Goal: Task Accomplishment & Management: Manage account settings

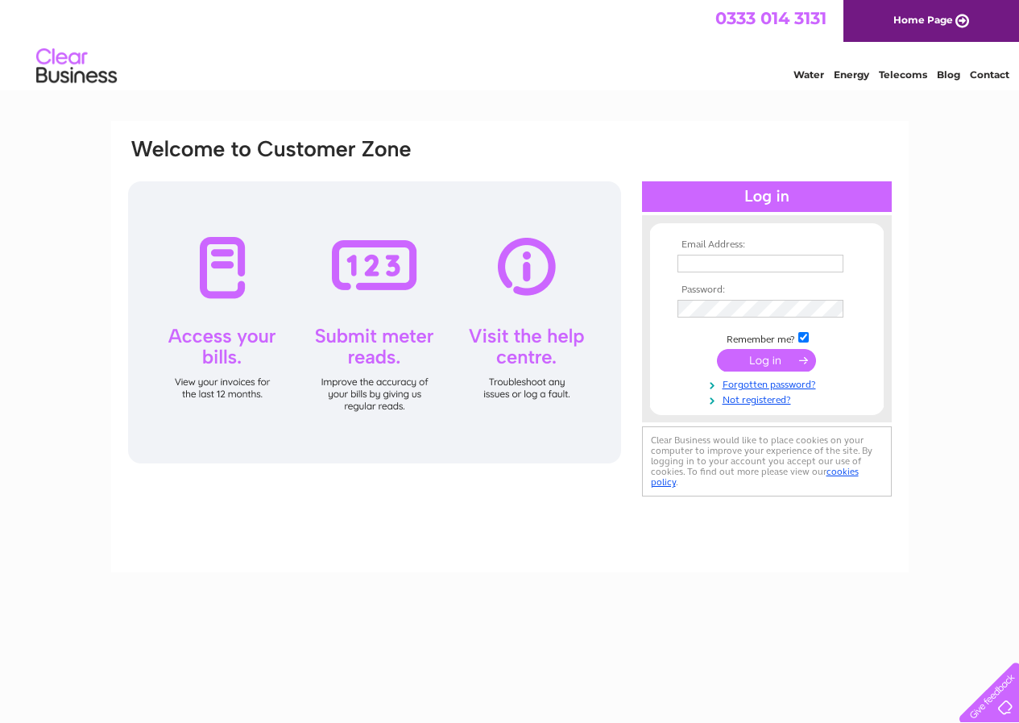
type input "sales@expressfuel.co.uk"
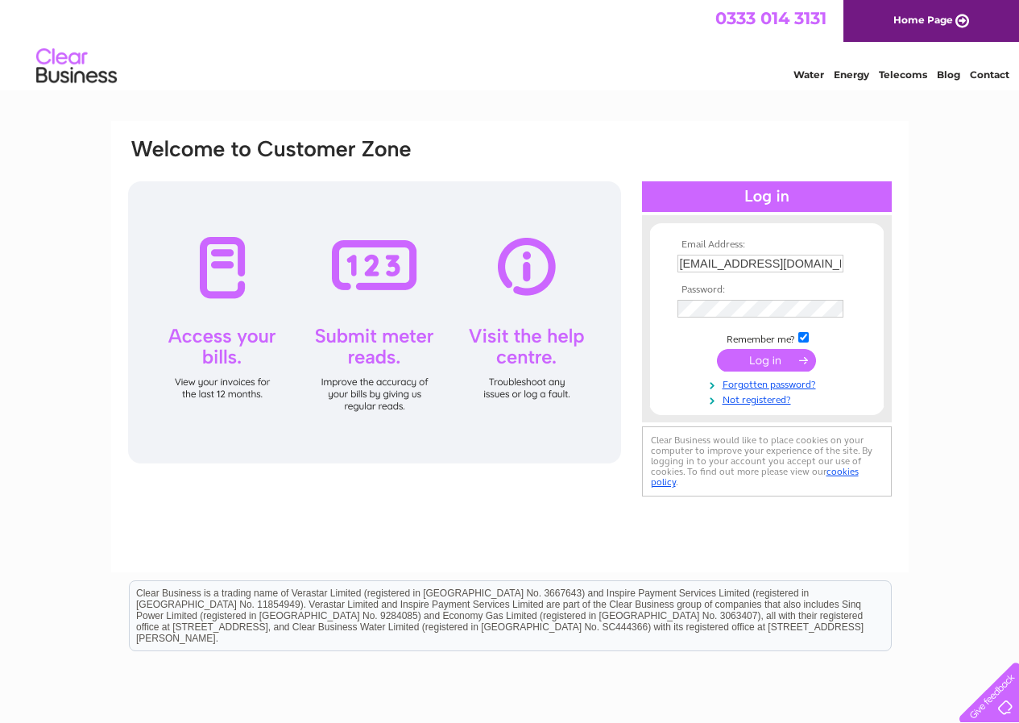
click at [771, 356] on input "submit" at bounding box center [766, 360] width 99 height 23
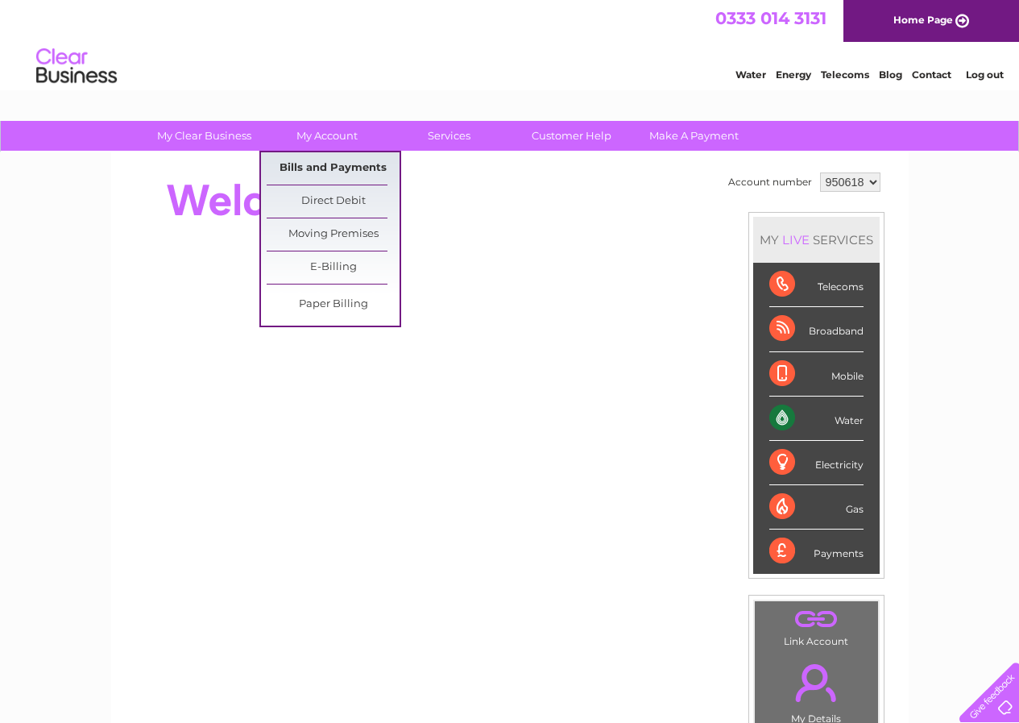
click at [314, 168] on link "Bills and Payments" at bounding box center [333, 168] width 133 height 32
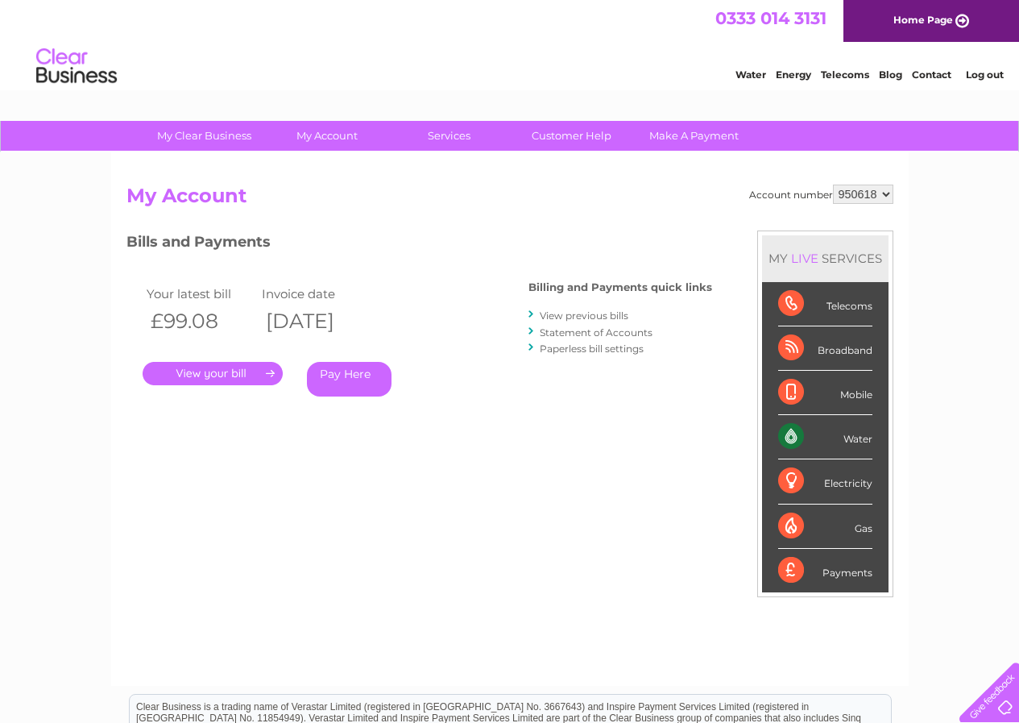
click at [228, 371] on link "." at bounding box center [213, 373] width 140 height 23
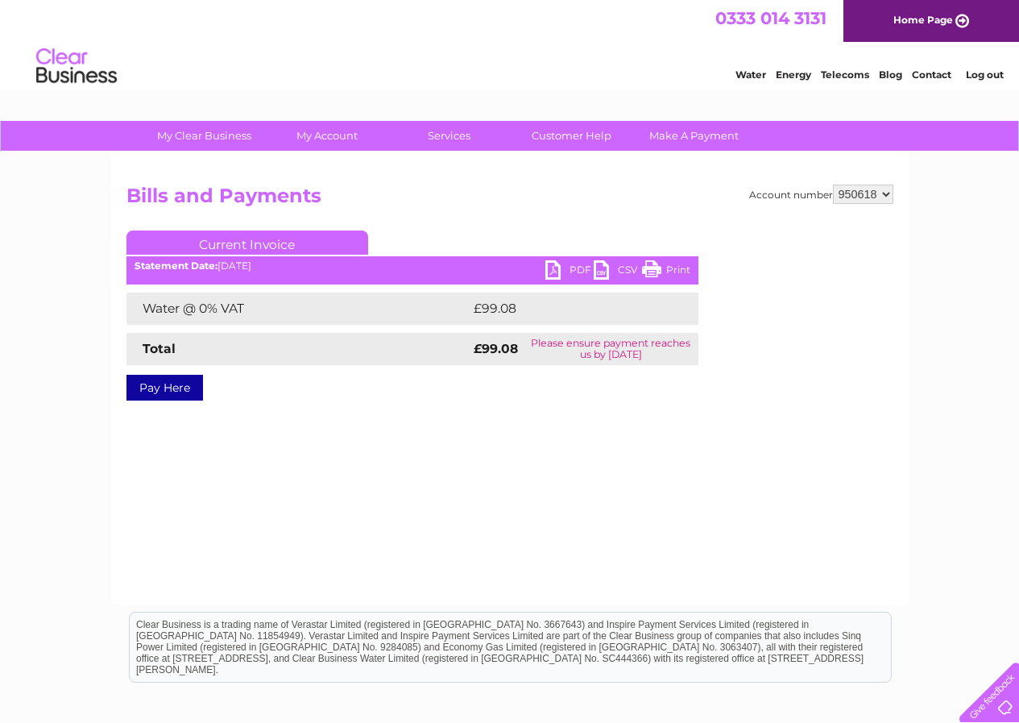
click at [151, 384] on link "Pay Here" at bounding box center [165, 388] width 77 height 26
click at [554, 269] on link "PDF" at bounding box center [570, 271] width 48 height 23
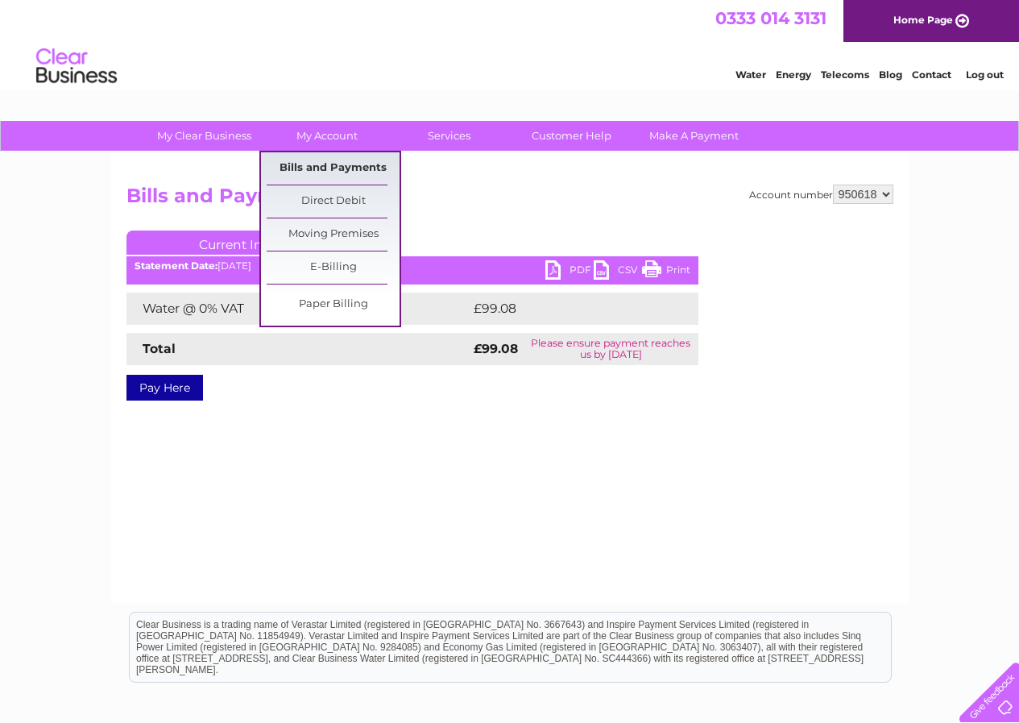
click at [322, 168] on link "Bills and Payments" at bounding box center [333, 168] width 133 height 32
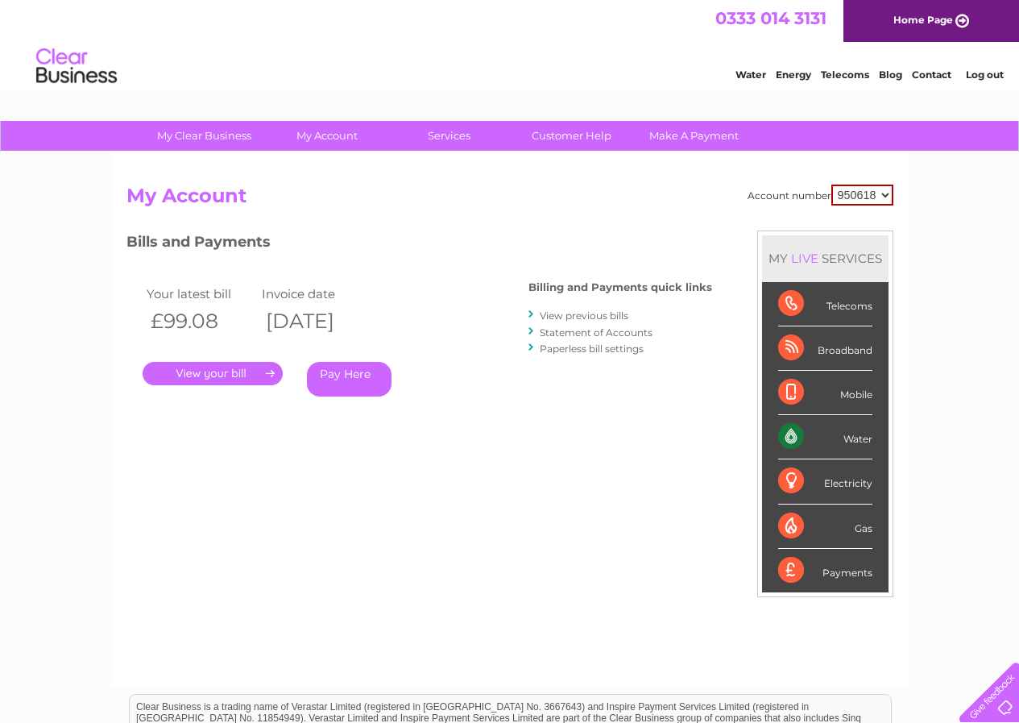
click at [559, 315] on link "View previous bills" at bounding box center [584, 315] width 89 height 12
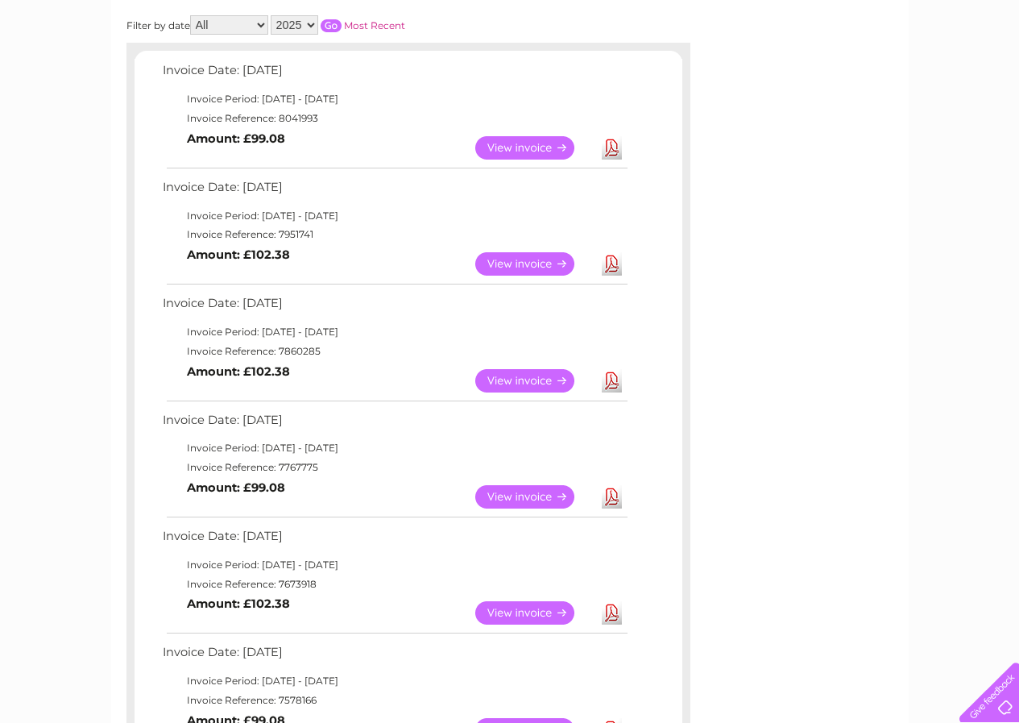
scroll to position [276, 0]
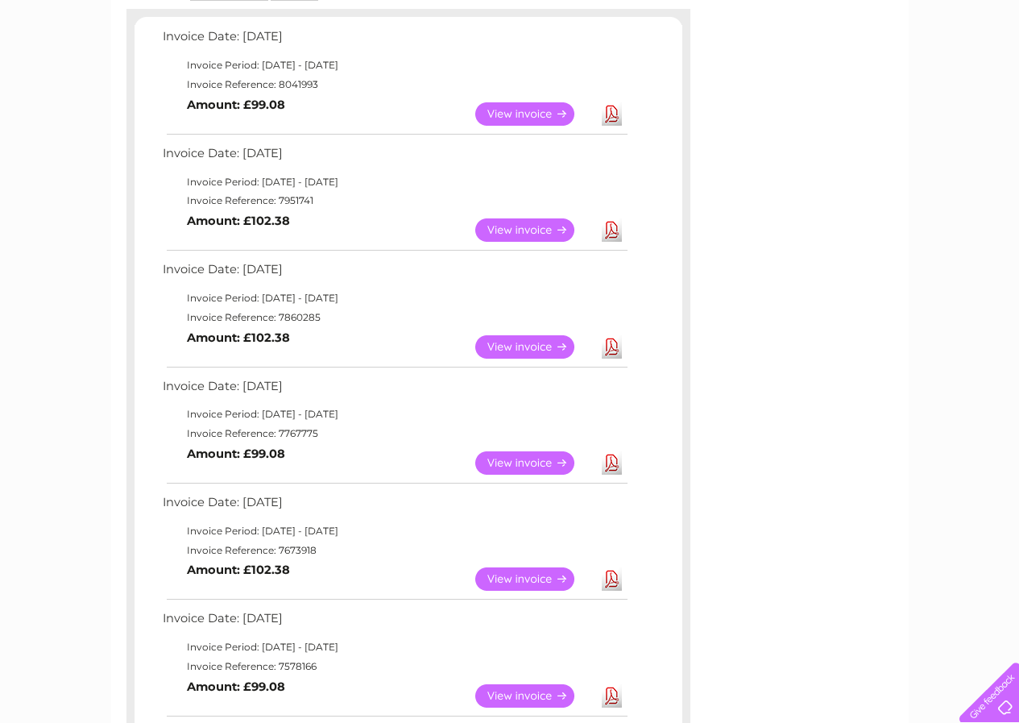
click at [525, 346] on link "View" at bounding box center [534, 346] width 118 height 23
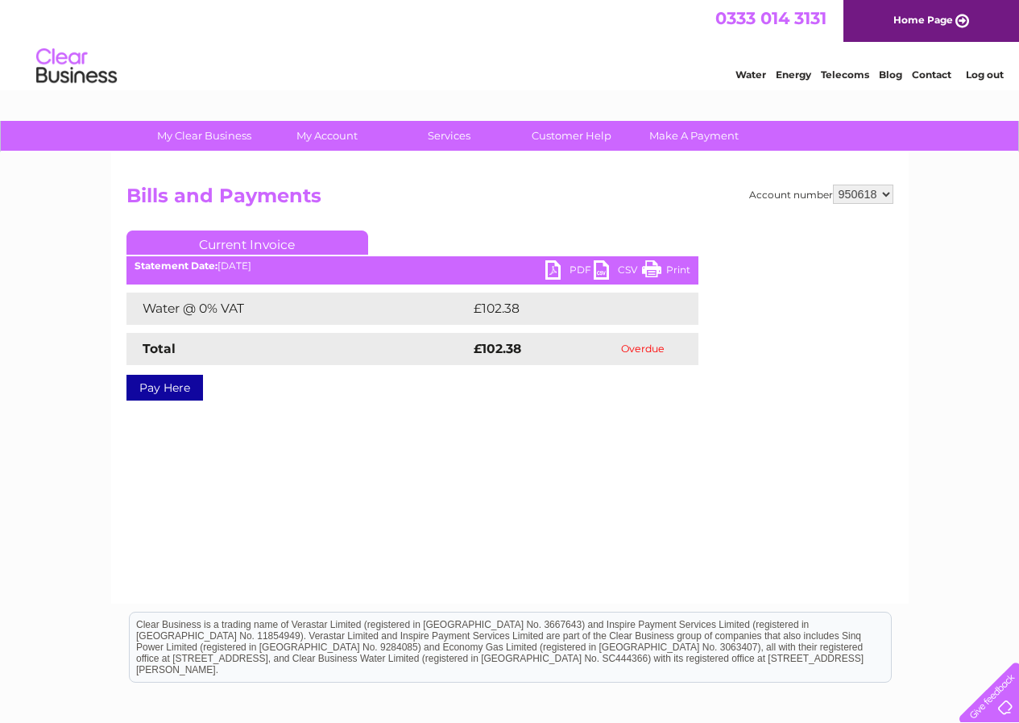
click at [550, 268] on link "PDF" at bounding box center [570, 271] width 48 height 23
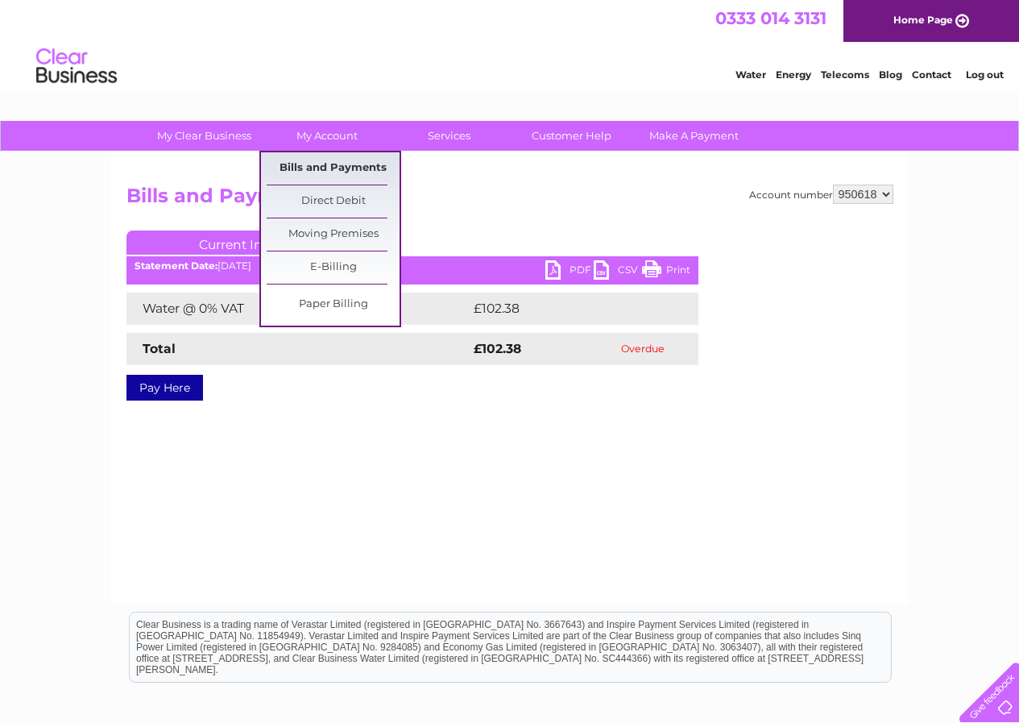
click at [309, 165] on link "Bills and Payments" at bounding box center [333, 168] width 133 height 32
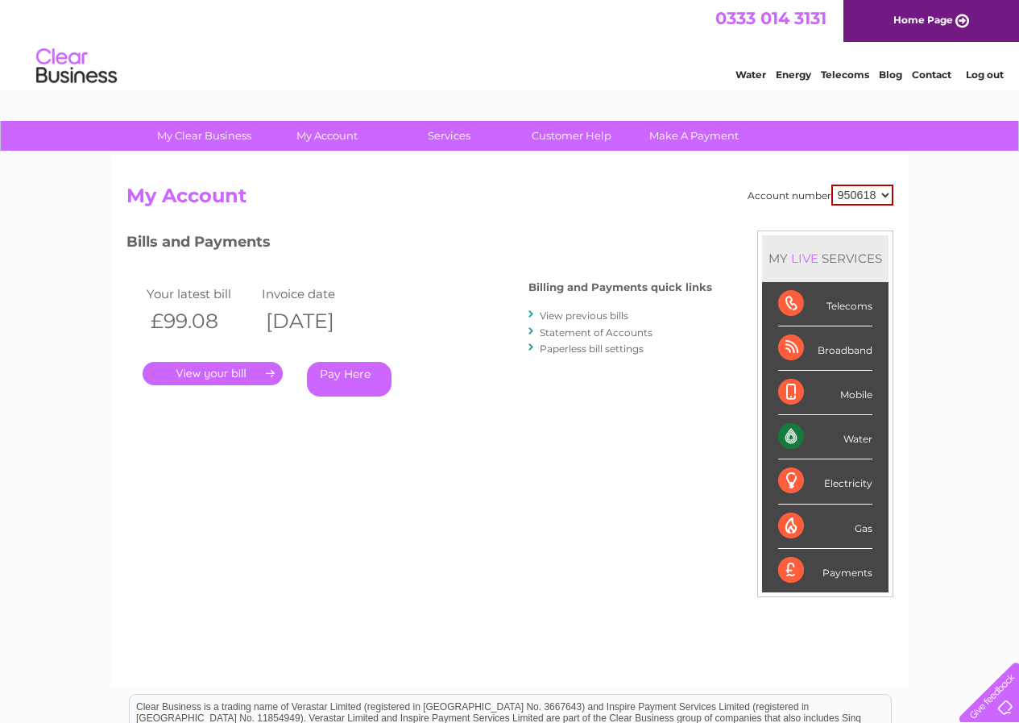
click at [566, 315] on link "View previous bills" at bounding box center [584, 315] width 89 height 12
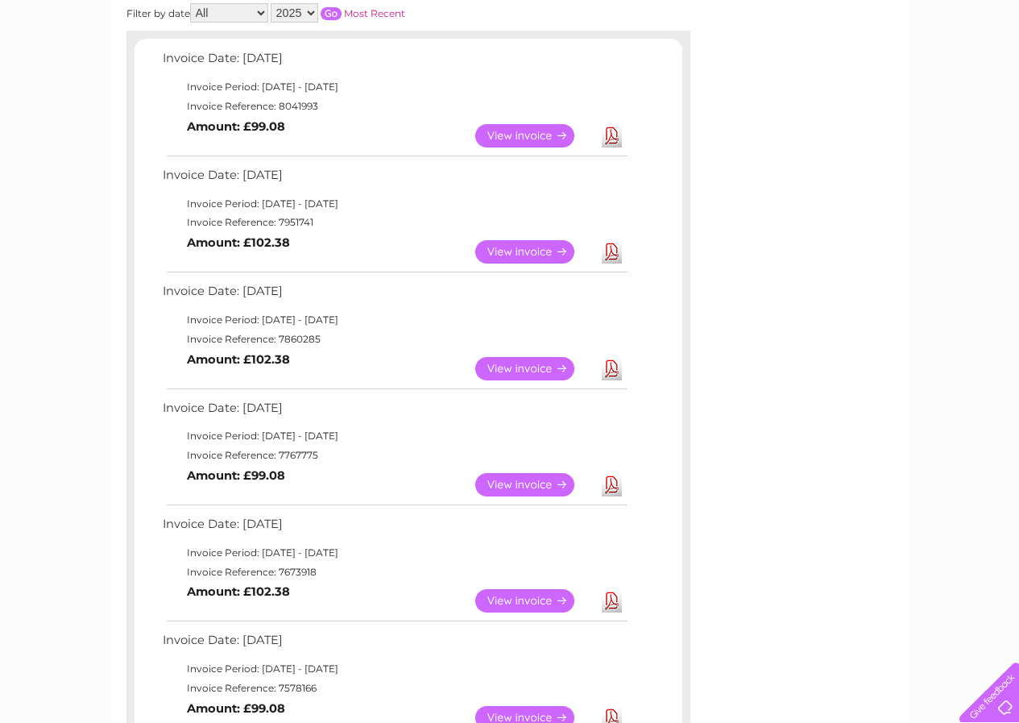
scroll to position [260, 0]
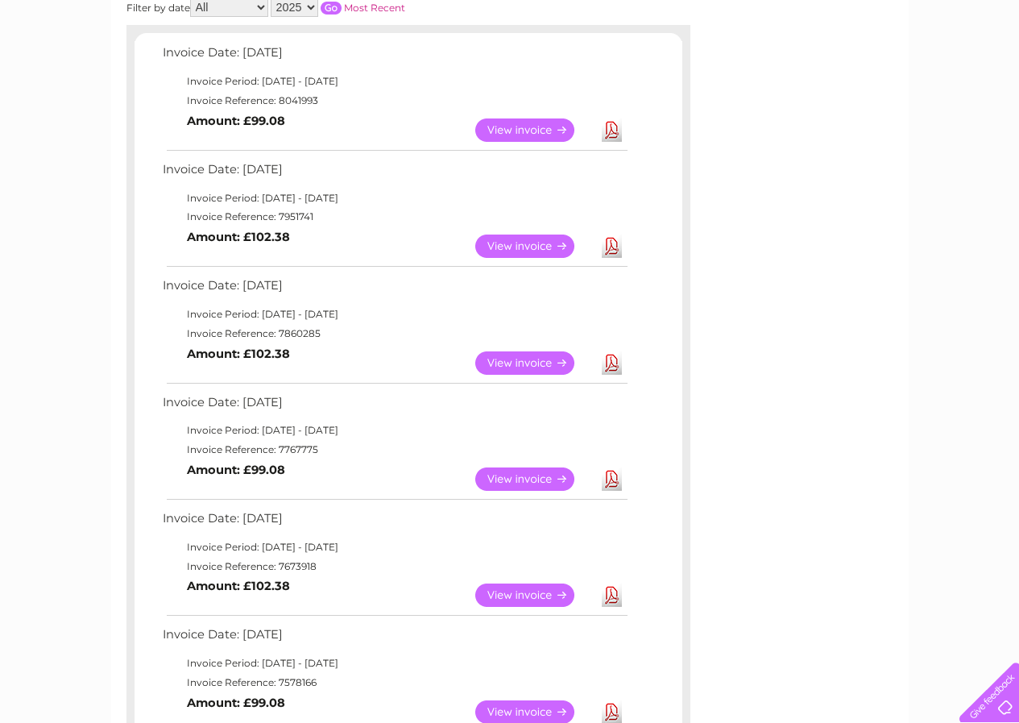
click at [510, 475] on link "View" at bounding box center [534, 478] width 118 height 23
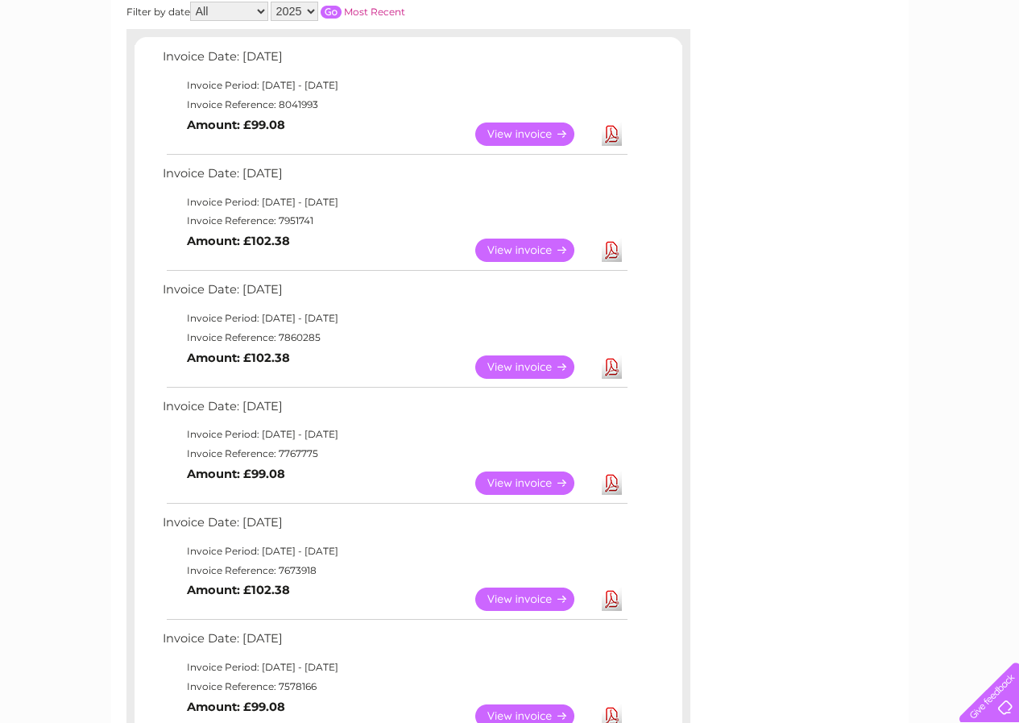
click at [536, 249] on link "View" at bounding box center [534, 250] width 118 height 23
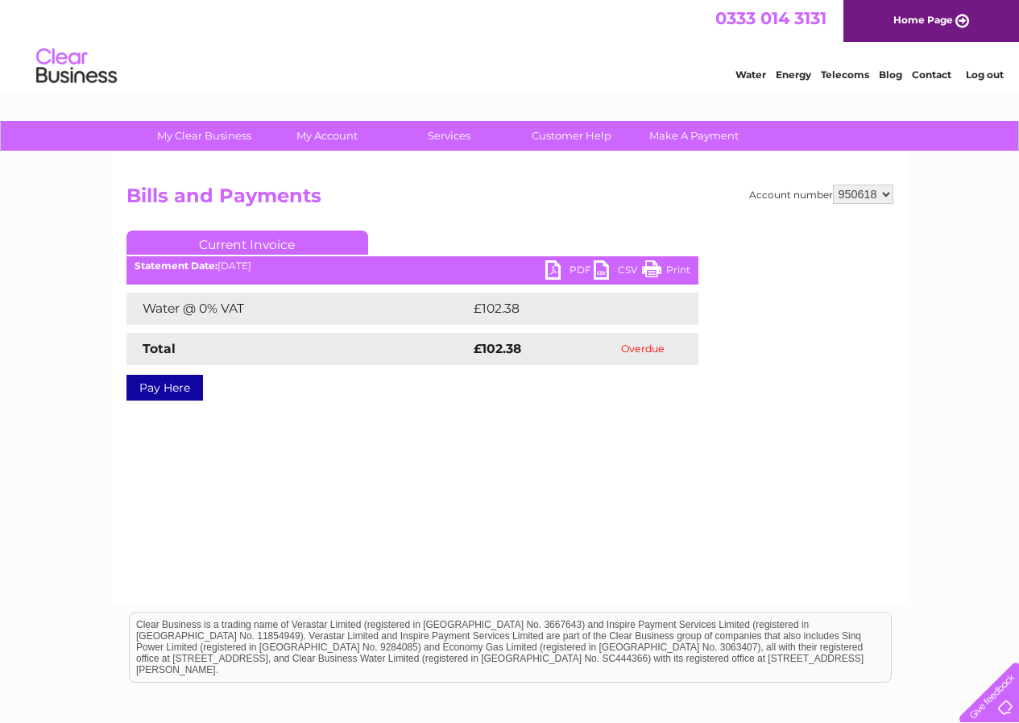
click at [168, 388] on link "Pay Here" at bounding box center [165, 388] width 77 height 26
click at [573, 266] on link "PDF" at bounding box center [570, 271] width 48 height 23
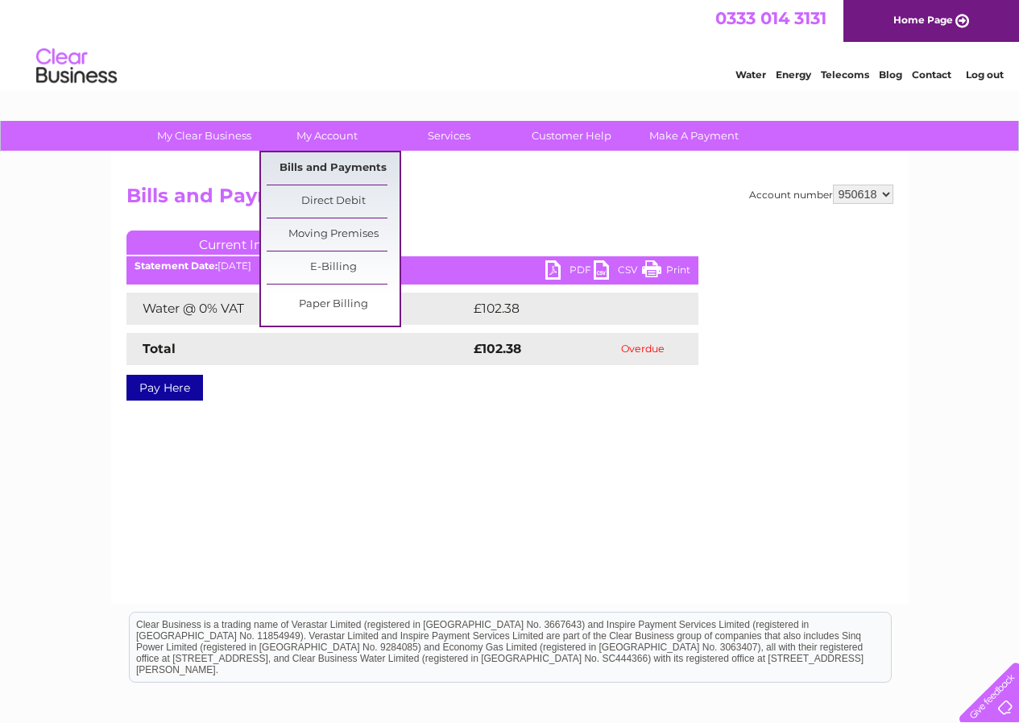
click at [324, 163] on link "Bills and Payments" at bounding box center [333, 168] width 133 height 32
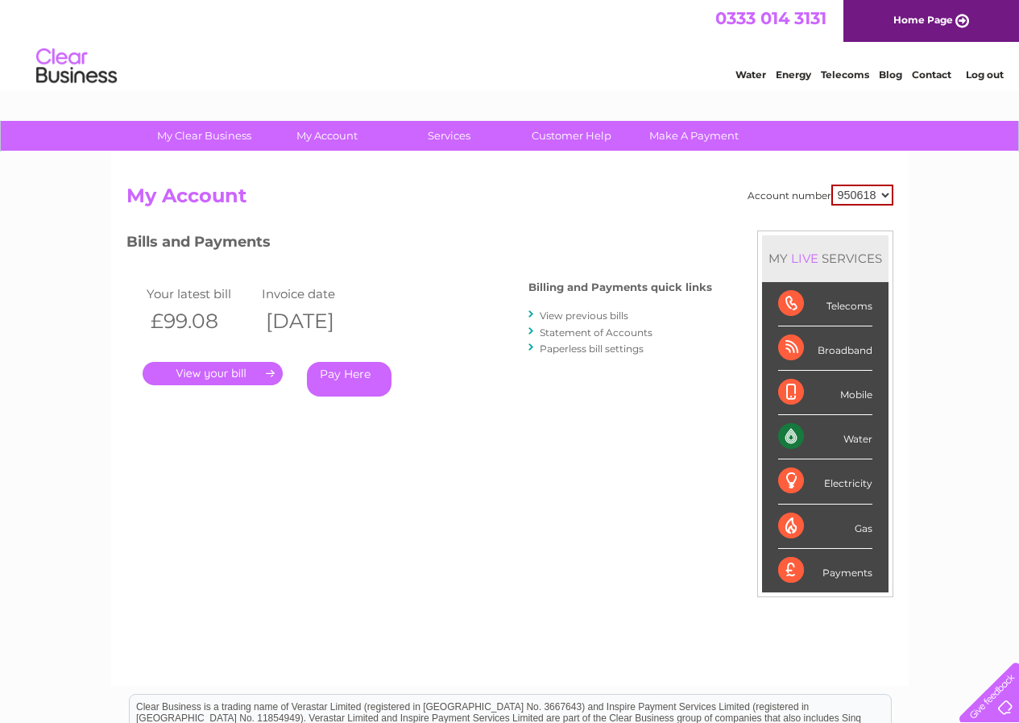
click at [571, 334] on link "Statement of Accounts" at bounding box center [596, 332] width 113 height 12
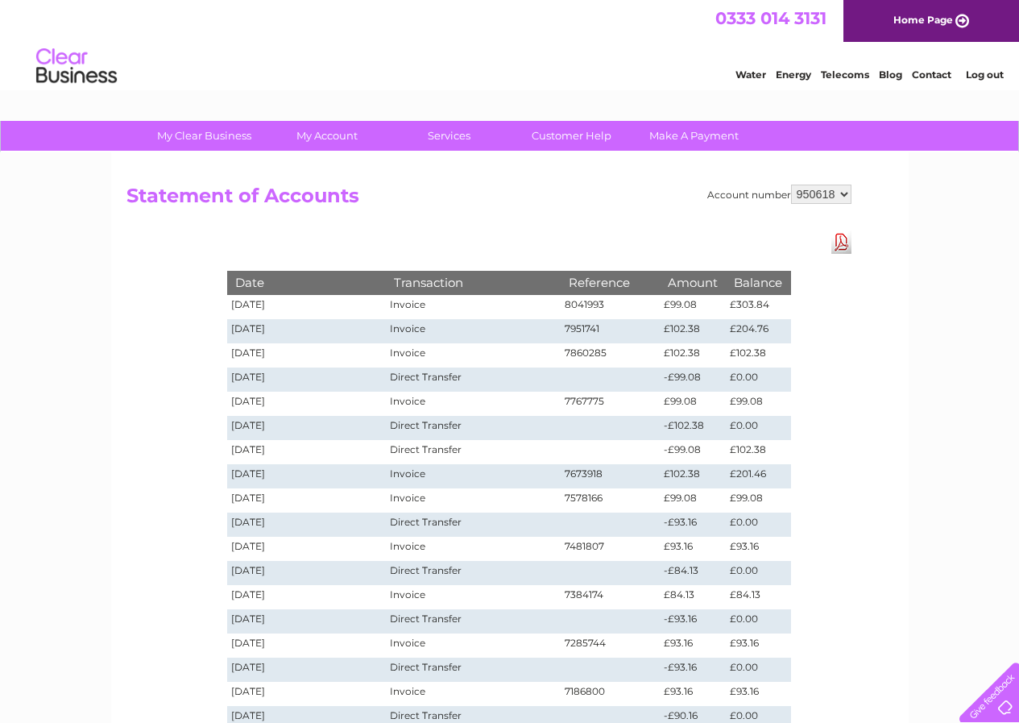
scroll to position [39, 0]
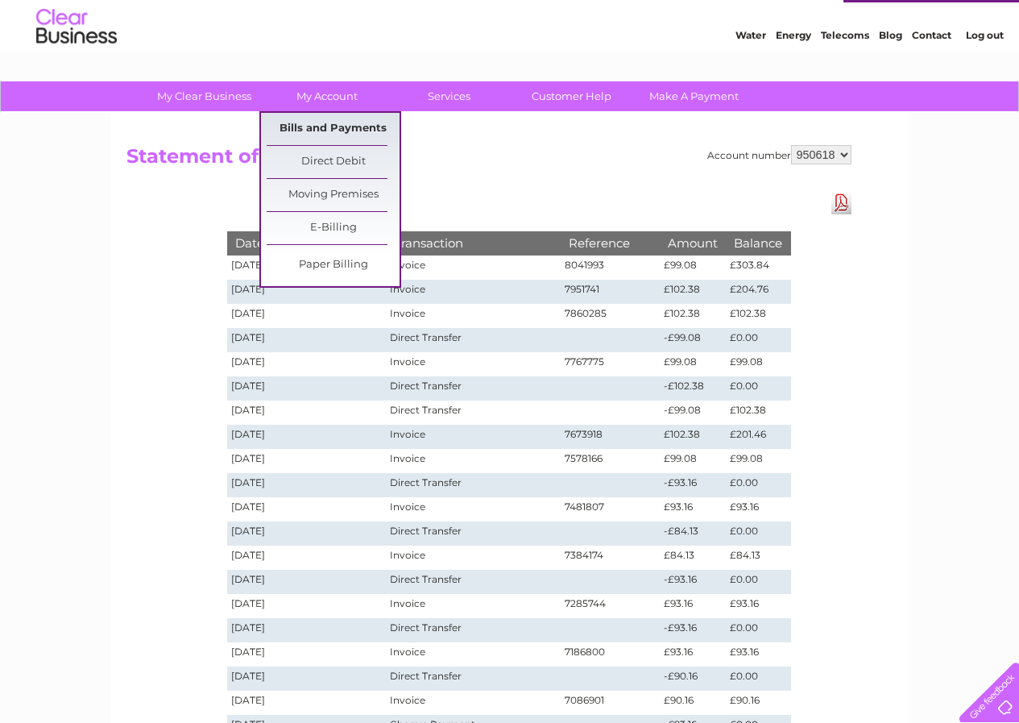
click at [330, 127] on link "Bills and Payments" at bounding box center [333, 129] width 133 height 32
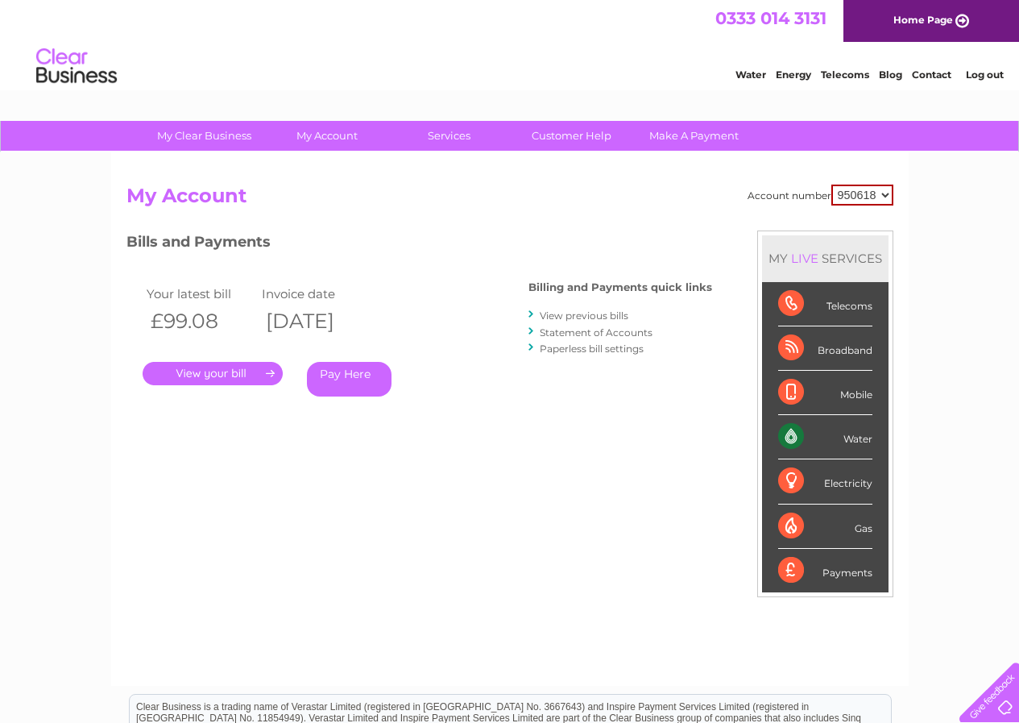
click at [245, 366] on link "." at bounding box center [213, 373] width 140 height 23
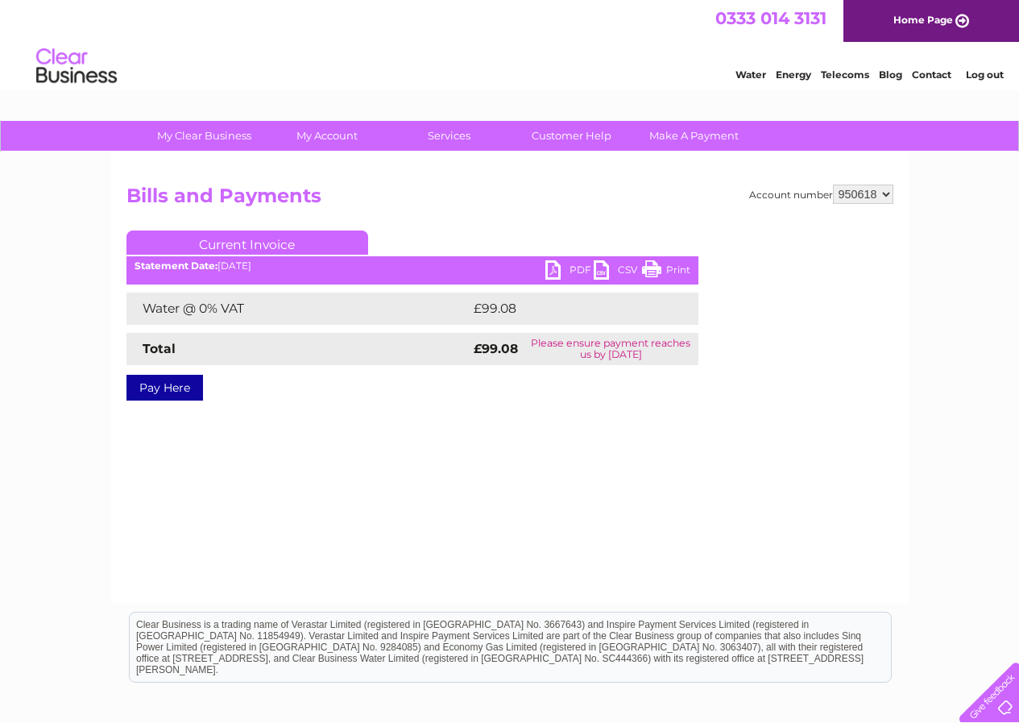
click at [550, 263] on link "PDF" at bounding box center [570, 271] width 48 height 23
